Goal: Task Accomplishment & Management: Manage account settings

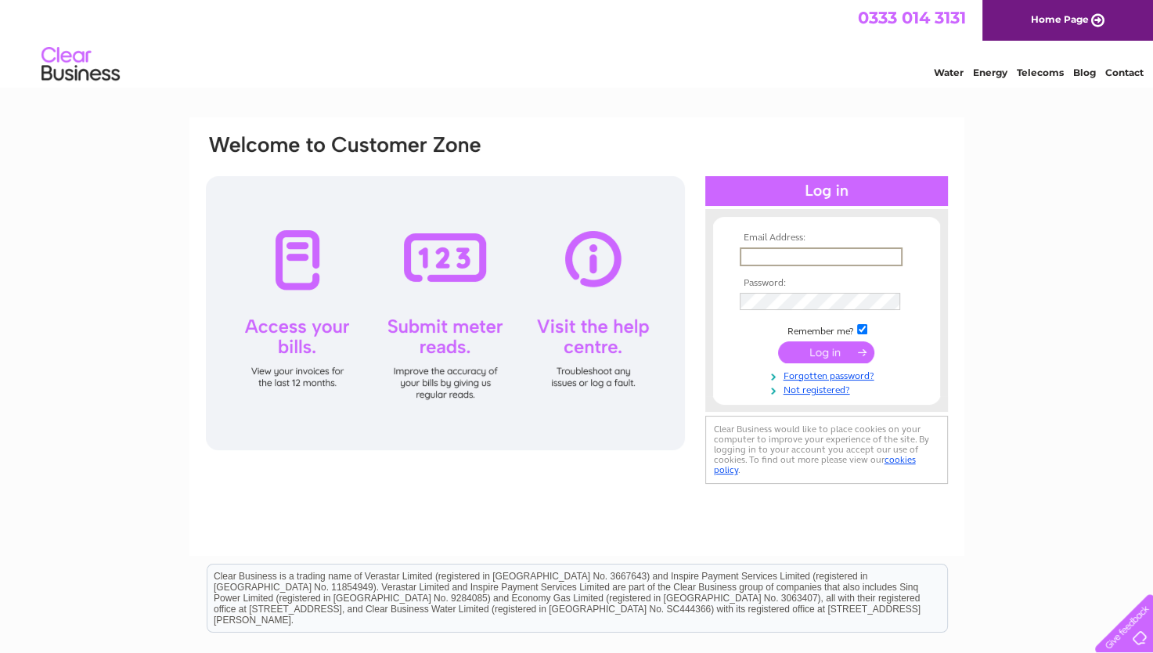
click at [758, 258] on input "text" at bounding box center [821, 256] width 163 height 19
type input "[EMAIL_ADDRESS][DOMAIN_NAME]"
click at [830, 356] on input "submit" at bounding box center [826, 351] width 96 height 22
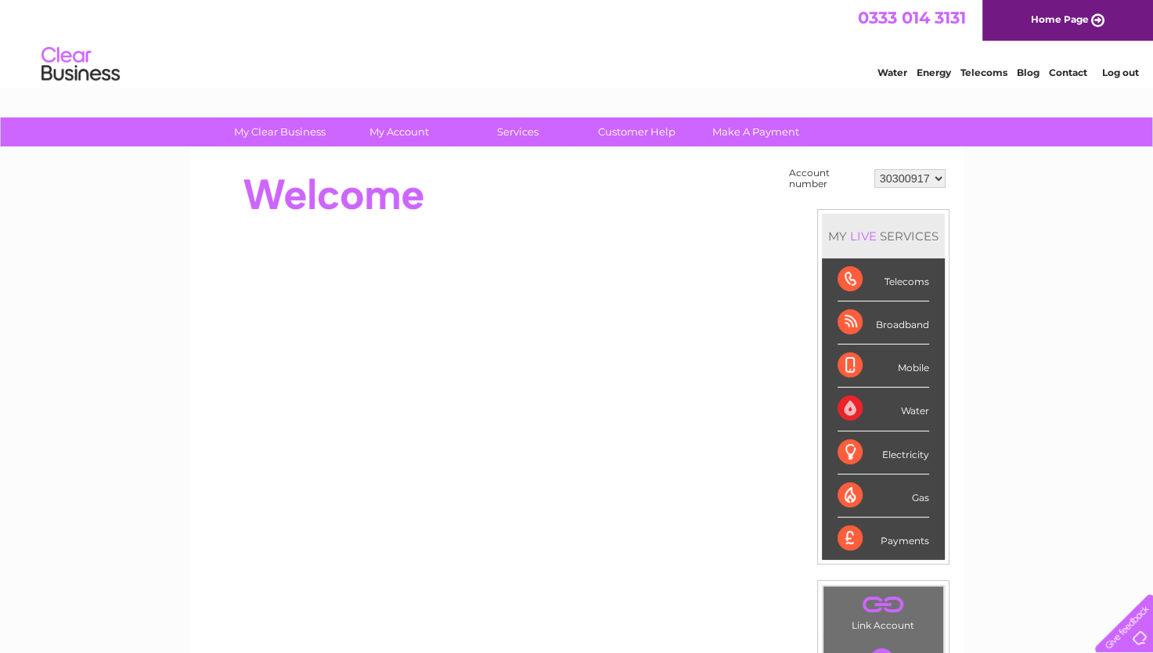
click at [904, 537] on div "Payments" at bounding box center [884, 539] width 92 height 42
click at [940, 180] on select "30300917" at bounding box center [910, 178] width 71 height 19
click at [1067, 76] on link "Contact" at bounding box center [1068, 73] width 38 height 12
